Goal: Navigation & Orientation: Find specific page/section

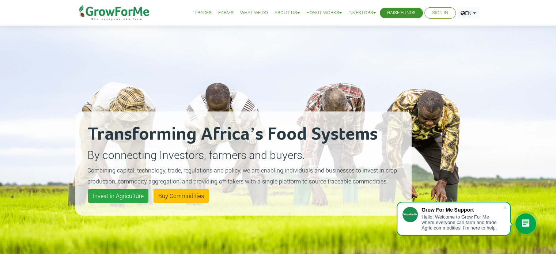
scroll to position [1198, 0]
click at [439, 16] on link "Sign In" at bounding box center [440, 13] width 16 height 8
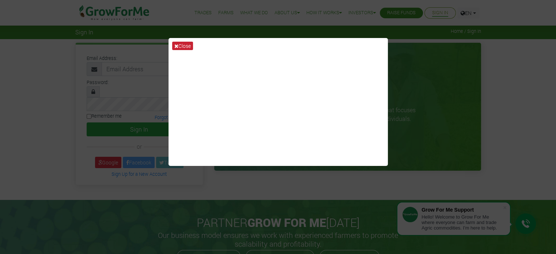
scroll to position [1198, 0]
click at [178, 48] on button "Close" at bounding box center [182, 46] width 21 height 8
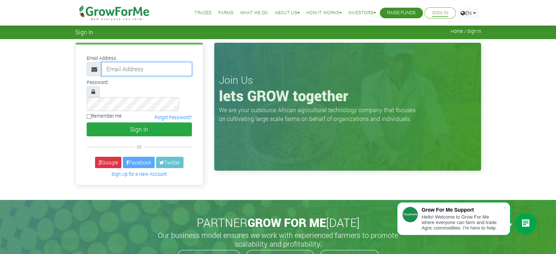
click at [133, 72] on input "email" at bounding box center [147, 69] width 90 height 14
type input "2335451715@growforme.com"
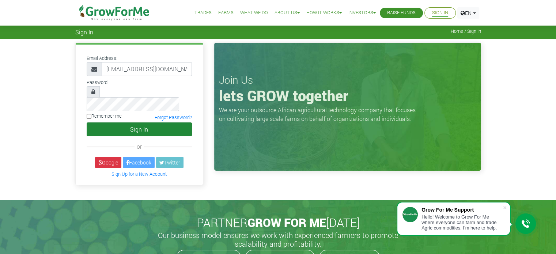
click at [148, 122] on button "Sign In" at bounding box center [139, 129] width 105 height 14
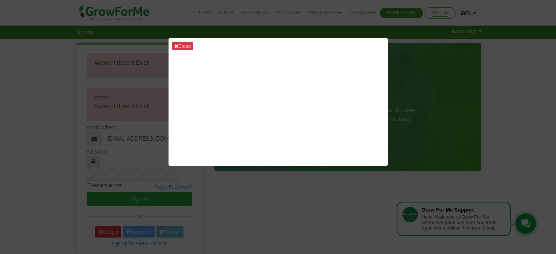
scroll to position [1198, 0]
click at [176, 46] on icon at bounding box center [176, 46] width 4 height 5
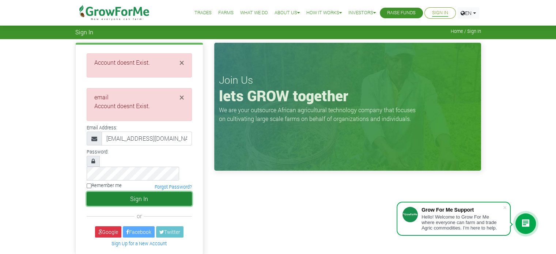
click at [135, 192] on button "Sign In" at bounding box center [139, 199] width 105 height 14
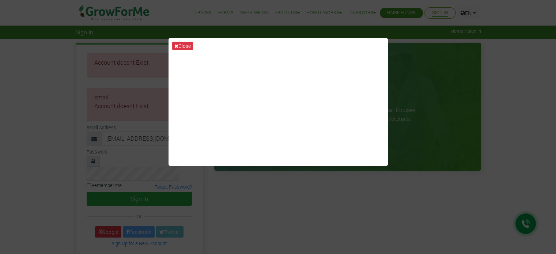
scroll to position [1198, 0]
click at [174, 46] on icon at bounding box center [176, 46] width 4 height 5
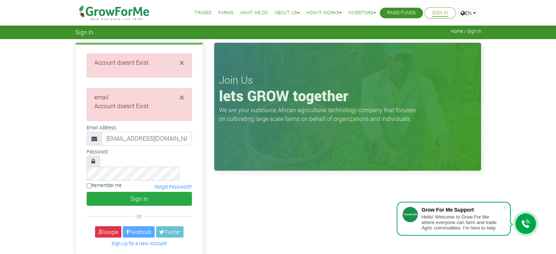
click at [220, 12] on link "Farms" at bounding box center [225, 13] width 15 height 8
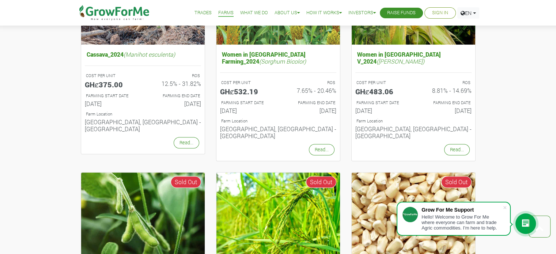
scroll to position [566, 0]
